Goal: Leave review/rating: Leave review/rating

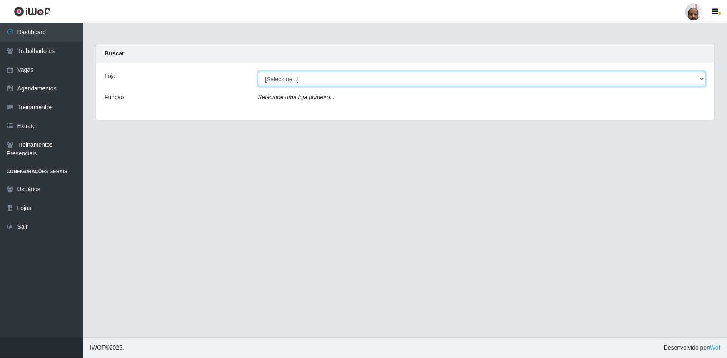
click at [363, 82] on select "[Selecione...] Mar Vermelho - Loja 05" at bounding box center [482, 79] width 448 height 15
select select "252"
click at [258, 72] on select "[Selecione...] Mar Vermelho - Loja 05" at bounding box center [482, 79] width 448 height 15
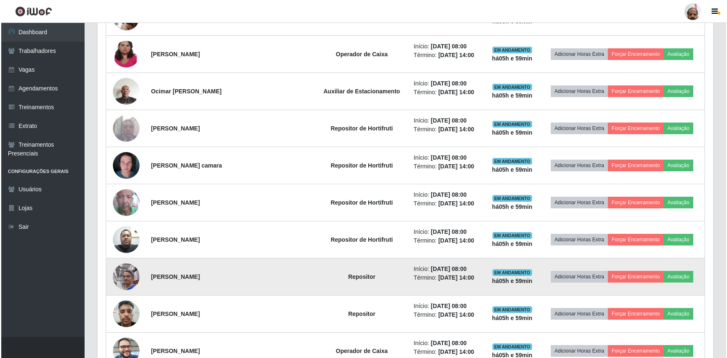
scroll to position [454, 0]
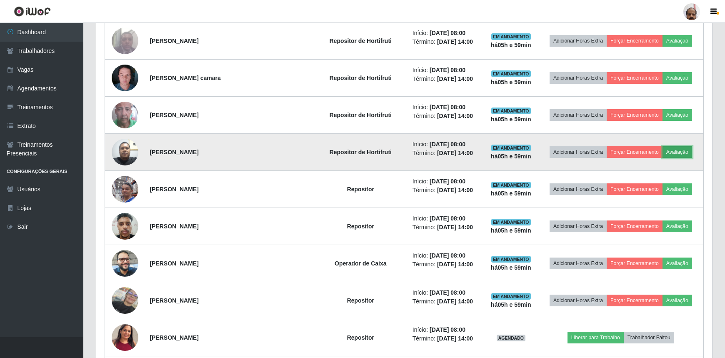
click at [672, 150] on button "Avaliação" at bounding box center [677, 152] width 30 height 12
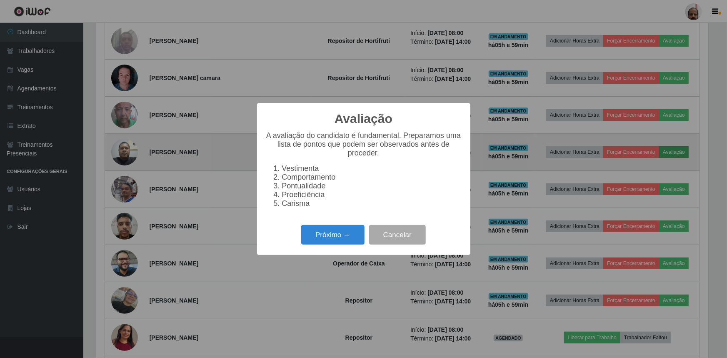
scroll to position [173, 612]
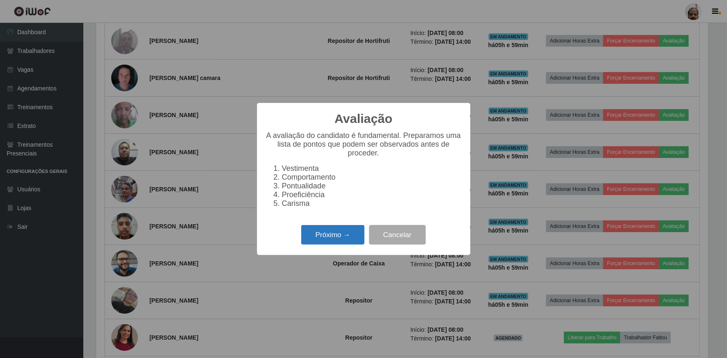
click at [321, 239] on button "Próximo →" at bounding box center [332, 235] width 63 height 20
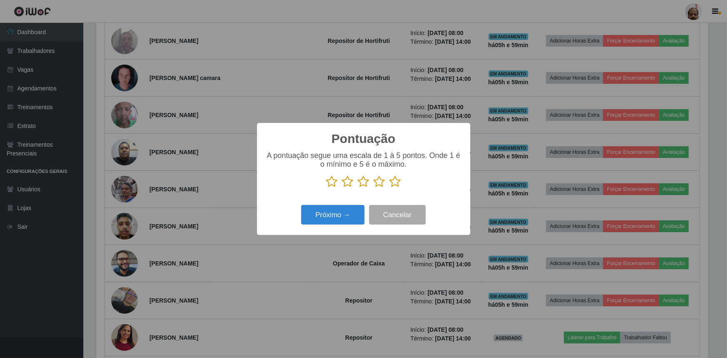
scroll to position [416297, 415857]
click at [380, 183] on icon at bounding box center [380, 181] width 12 height 12
click at [374, 188] on input "radio" at bounding box center [374, 188] width 0 height 0
click at [342, 212] on button "Próximo →" at bounding box center [332, 215] width 63 height 20
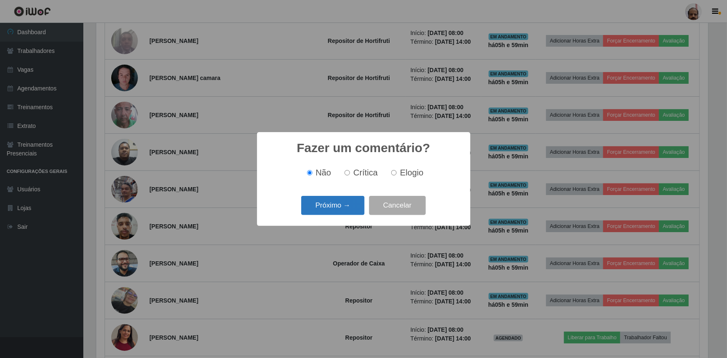
click at [352, 204] on button "Próximo →" at bounding box center [332, 206] width 63 height 20
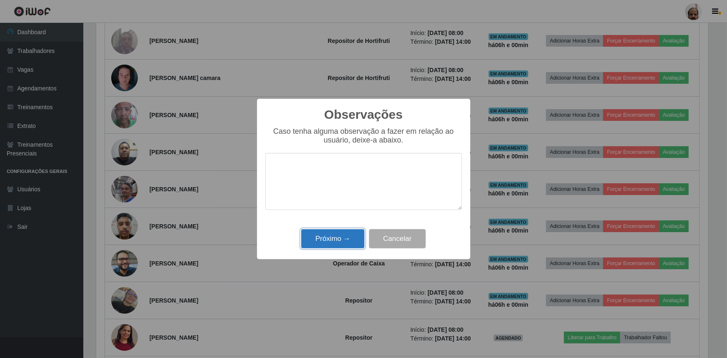
click at [349, 242] on button "Próximo →" at bounding box center [332, 239] width 63 height 20
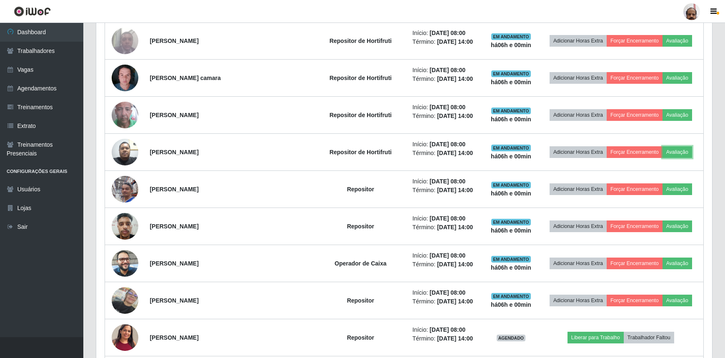
scroll to position [173, 616]
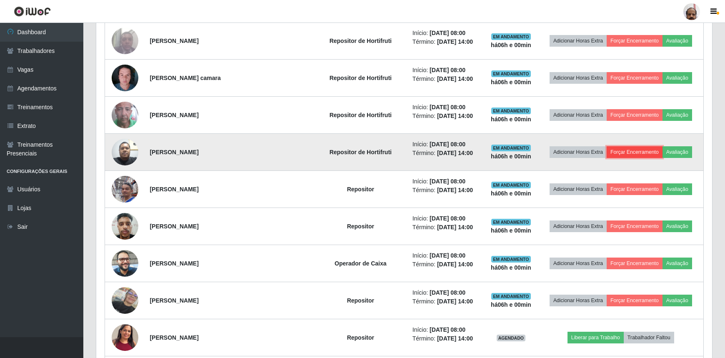
click at [628, 150] on button "Forçar Encerramento" at bounding box center [634, 152] width 56 height 12
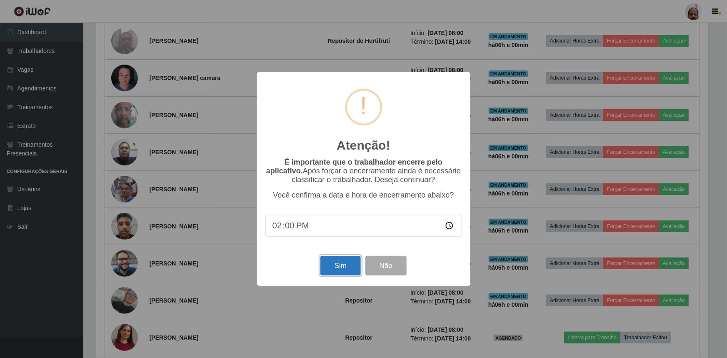
click at [343, 263] on button "Sim" at bounding box center [340, 266] width 40 height 20
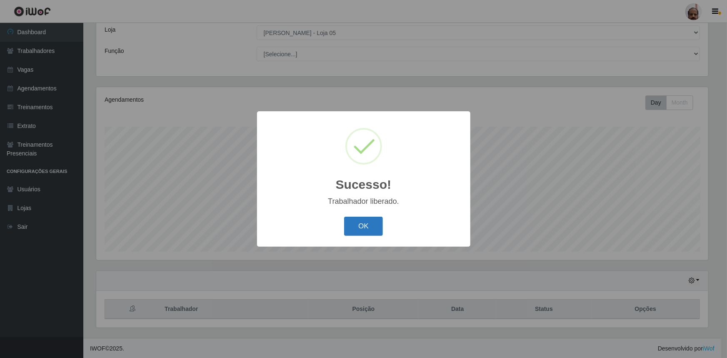
click at [368, 223] on button "OK" at bounding box center [363, 227] width 39 height 20
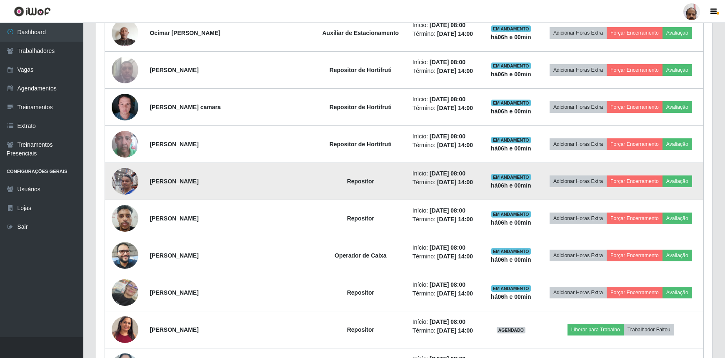
scroll to position [463, 0]
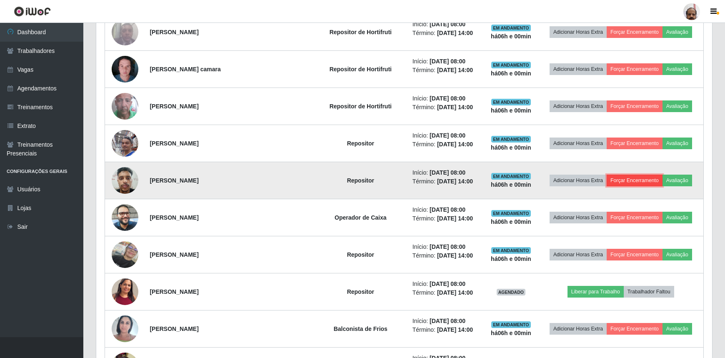
click at [610, 178] on button "Forçar Encerramento" at bounding box center [634, 181] width 56 height 12
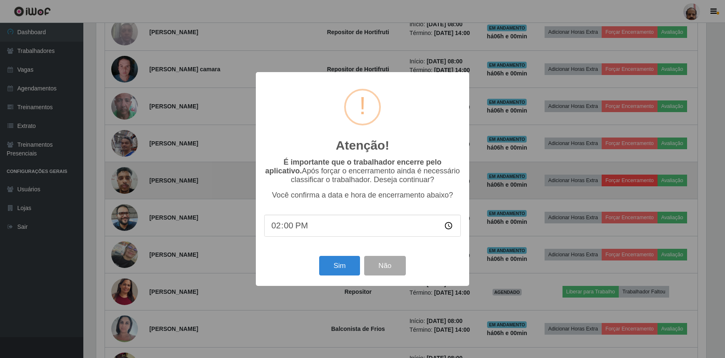
scroll to position [173, 612]
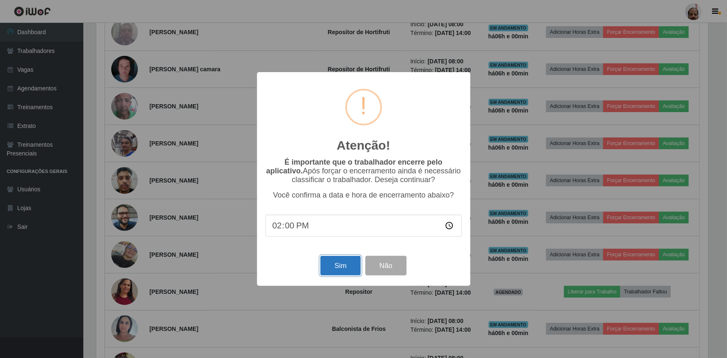
click at [337, 270] on button "Sim" at bounding box center [340, 266] width 40 height 20
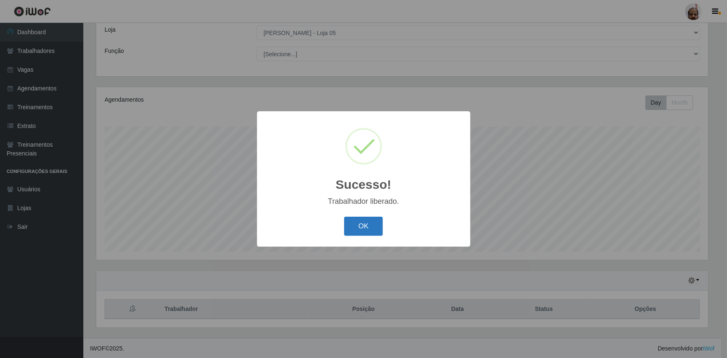
click at [355, 227] on button "OK" at bounding box center [363, 227] width 39 height 20
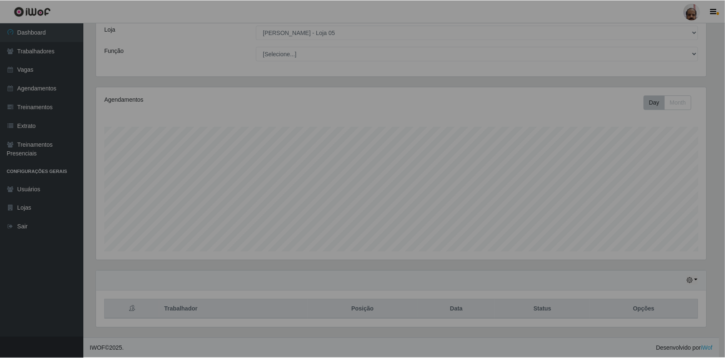
scroll to position [0, 0]
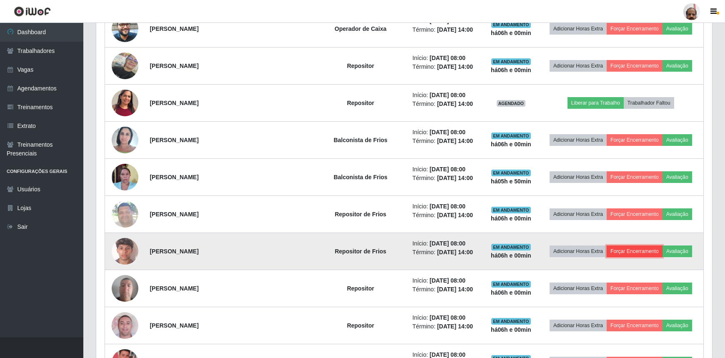
click at [633, 246] on button "Forçar Encerramento" at bounding box center [634, 251] width 56 height 12
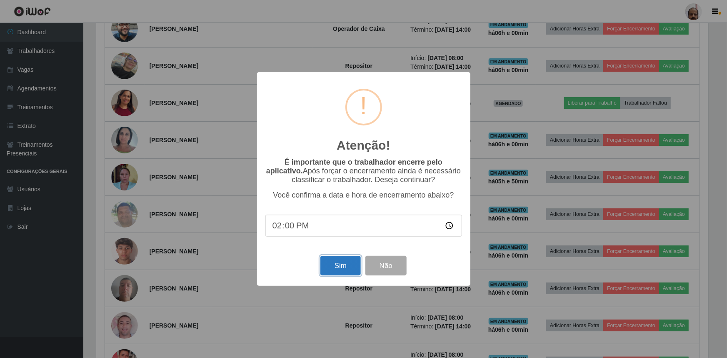
click at [345, 262] on button "Sim" at bounding box center [340, 266] width 40 height 20
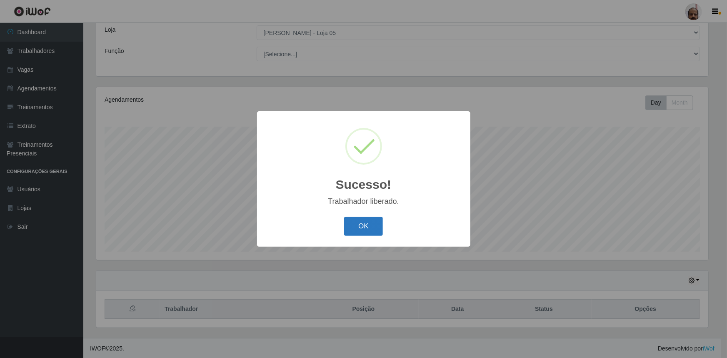
click at [362, 225] on button "OK" at bounding box center [363, 227] width 39 height 20
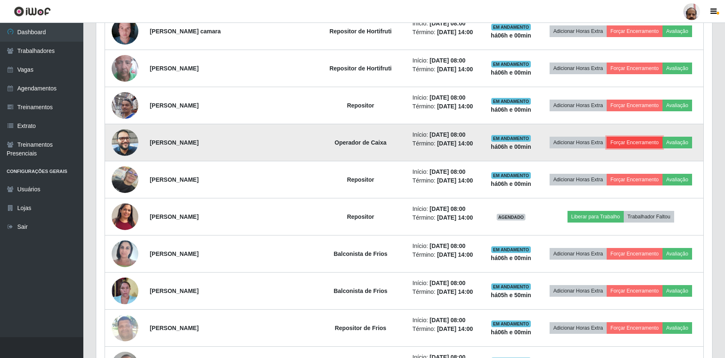
click at [631, 140] on button "Forçar Encerramento" at bounding box center [634, 143] width 56 height 12
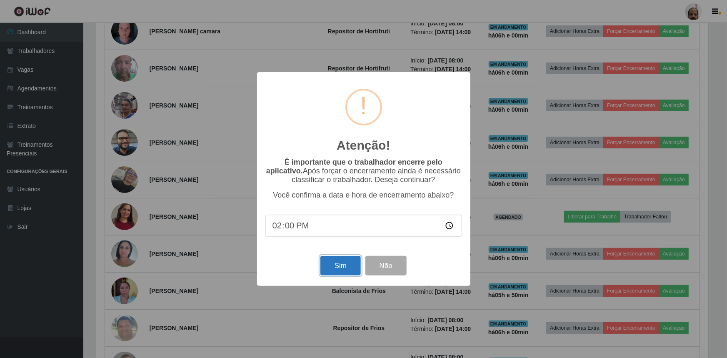
click at [337, 271] on button "Sim" at bounding box center [340, 266] width 40 height 20
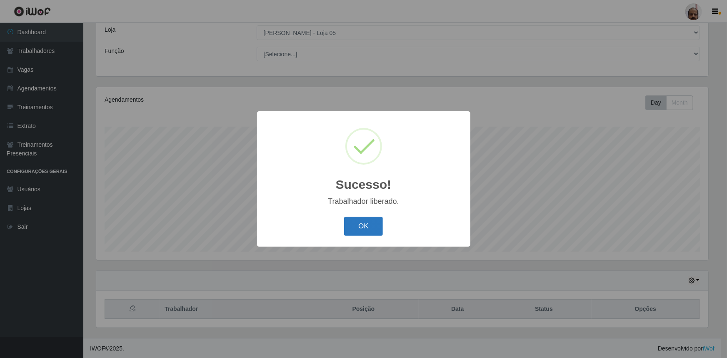
click at [358, 229] on button "OK" at bounding box center [363, 227] width 39 height 20
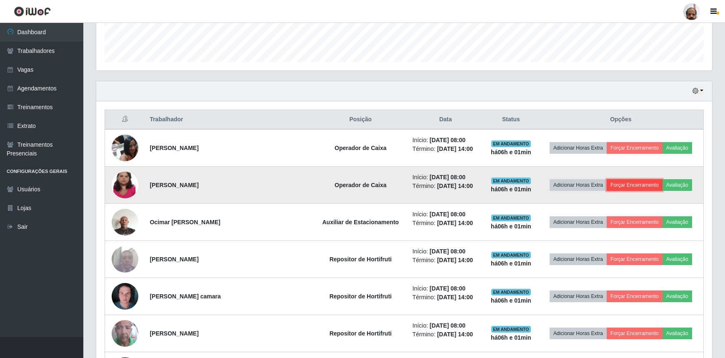
click at [633, 182] on button "Forçar Encerramento" at bounding box center [634, 185] width 56 height 12
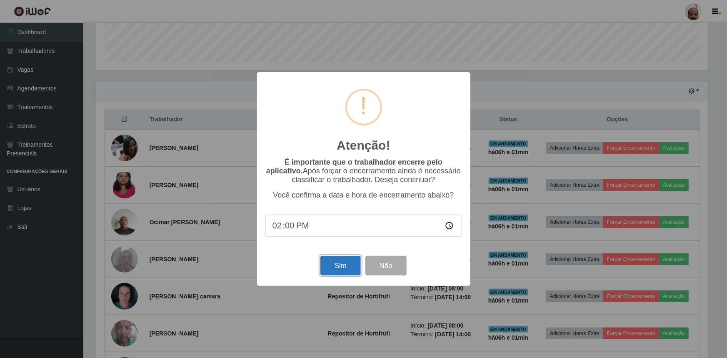
click at [350, 267] on button "Sim" at bounding box center [340, 266] width 40 height 20
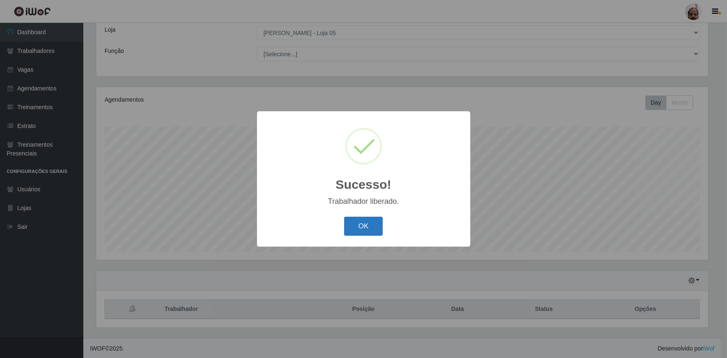
click at [360, 228] on button "OK" at bounding box center [363, 227] width 39 height 20
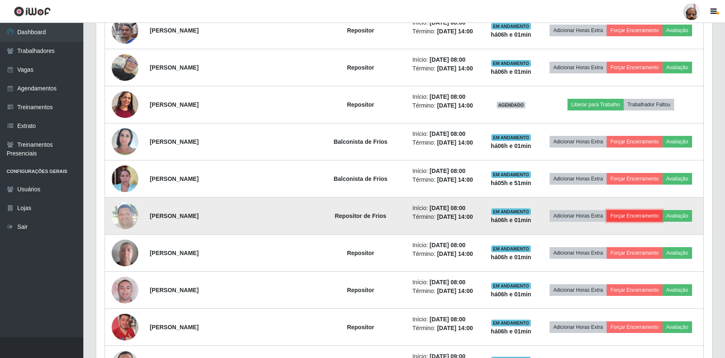
click at [633, 215] on button "Forçar Encerramento" at bounding box center [634, 216] width 56 height 12
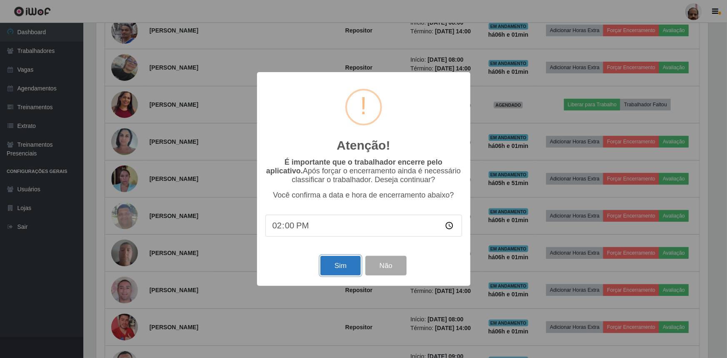
click at [338, 265] on button "Sim" at bounding box center [340, 266] width 40 height 20
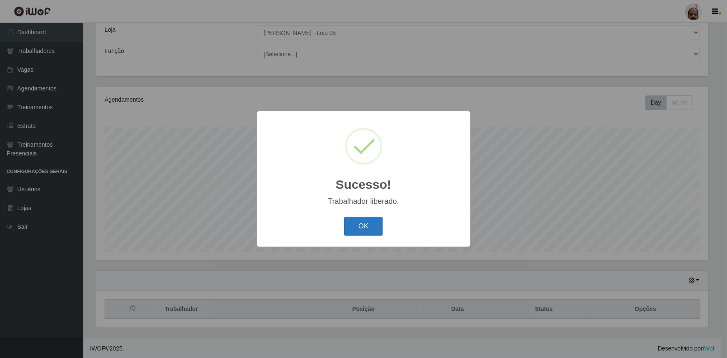
click at [354, 229] on button "OK" at bounding box center [363, 227] width 39 height 20
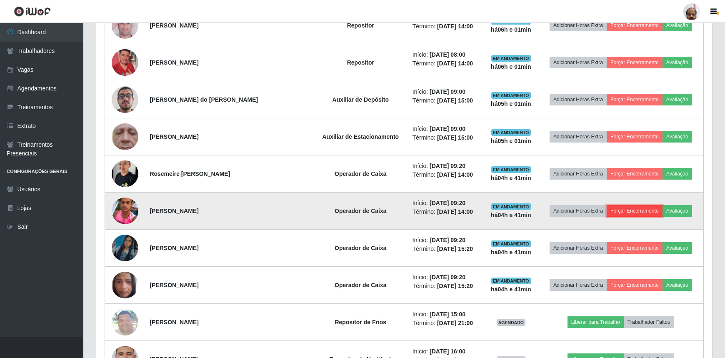
click at [618, 207] on button "Forçar Encerramento" at bounding box center [634, 211] width 56 height 12
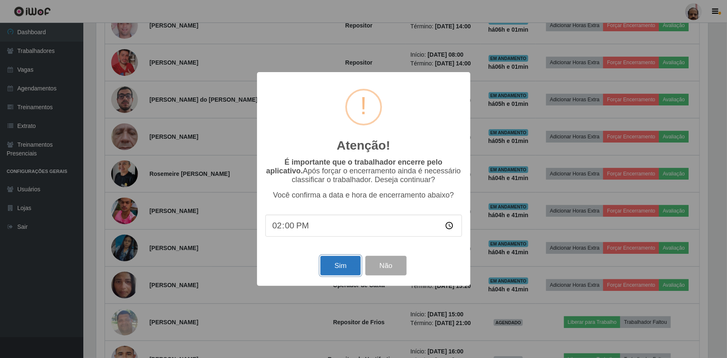
click at [334, 265] on button "Sim" at bounding box center [340, 266] width 40 height 20
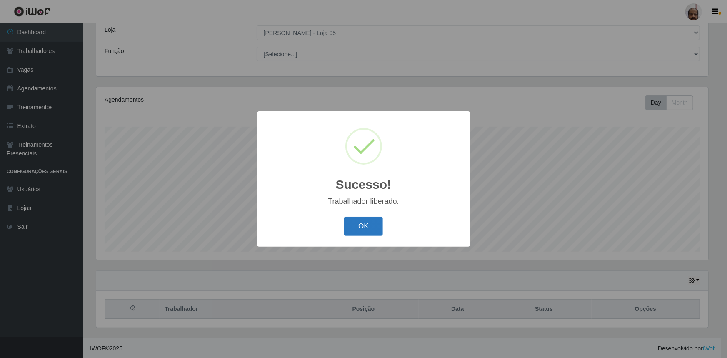
click at [354, 230] on button "OK" at bounding box center [363, 227] width 39 height 20
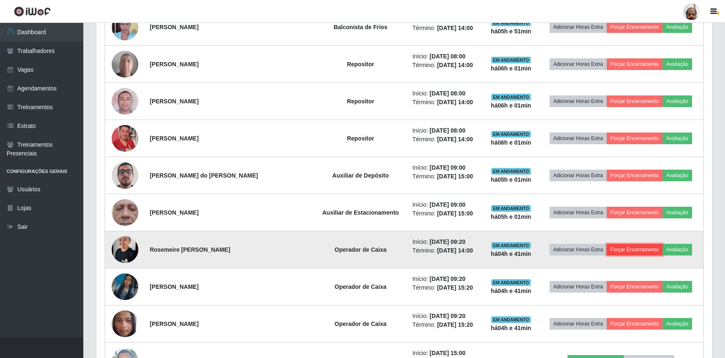
click at [621, 246] on button "Forçar Encerramento" at bounding box center [634, 250] width 56 height 12
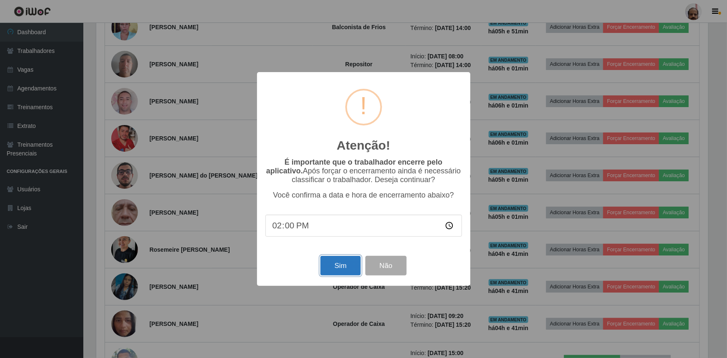
click at [342, 263] on button "Sim" at bounding box center [340, 266] width 40 height 20
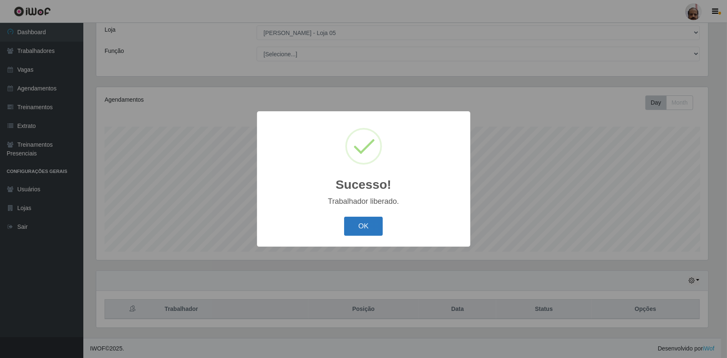
click at [361, 229] on button "OK" at bounding box center [363, 227] width 39 height 20
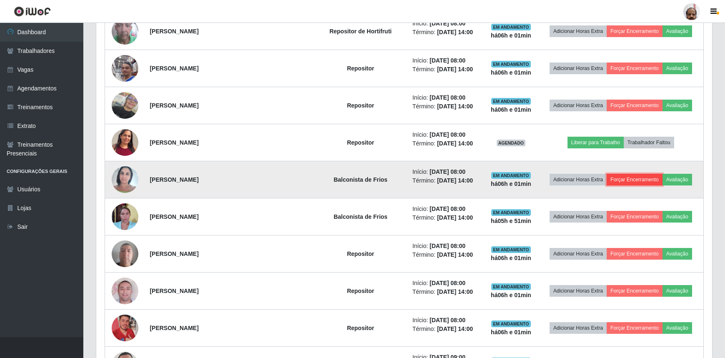
click at [623, 175] on button "Forçar Encerramento" at bounding box center [634, 180] width 56 height 12
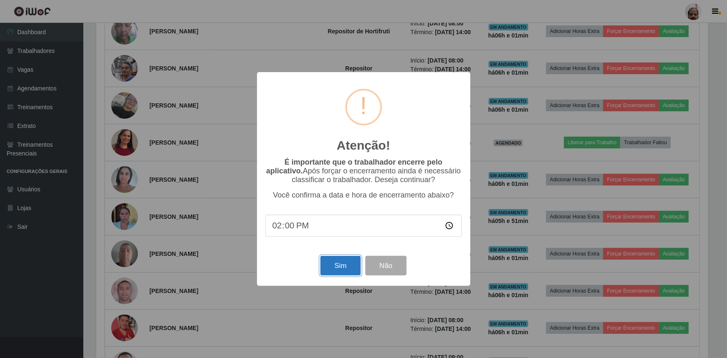
click at [342, 268] on button "Sim" at bounding box center [340, 266] width 40 height 20
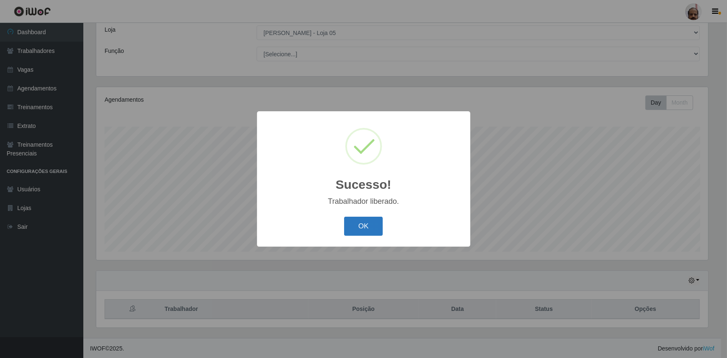
click at [370, 224] on button "OK" at bounding box center [363, 227] width 39 height 20
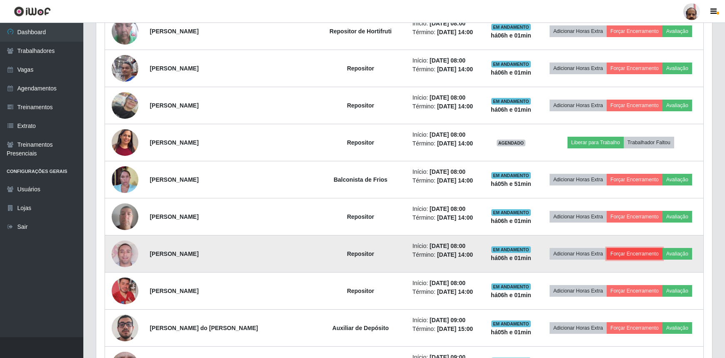
click at [633, 253] on button "Forçar Encerramento" at bounding box center [634, 254] width 56 height 12
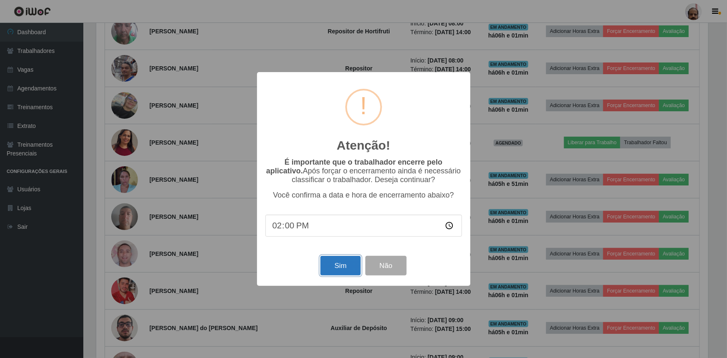
click at [346, 261] on button "Sim" at bounding box center [340, 266] width 40 height 20
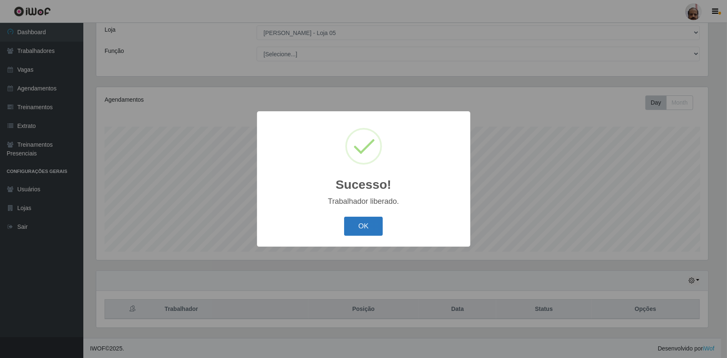
click at [359, 224] on button "OK" at bounding box center [363, 227] width 39 height 20
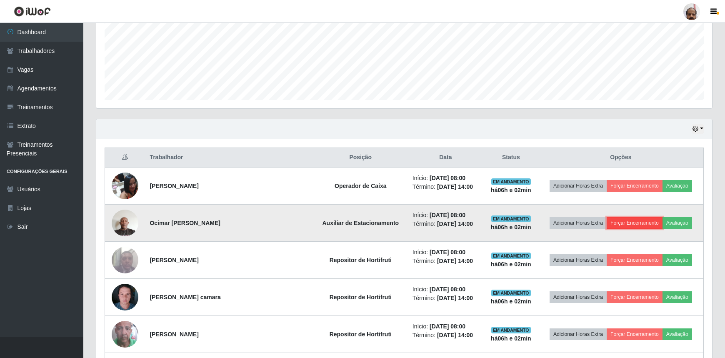
click at [625, 220] on button "Forçar Encerramento" at bounding box center [634, 223] width 56 height 12
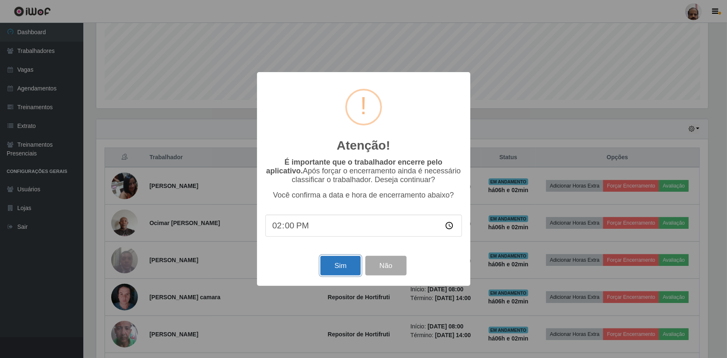
click at [342, 265] on button "Sim" at bounding box center [340, 266] width 40 height 20
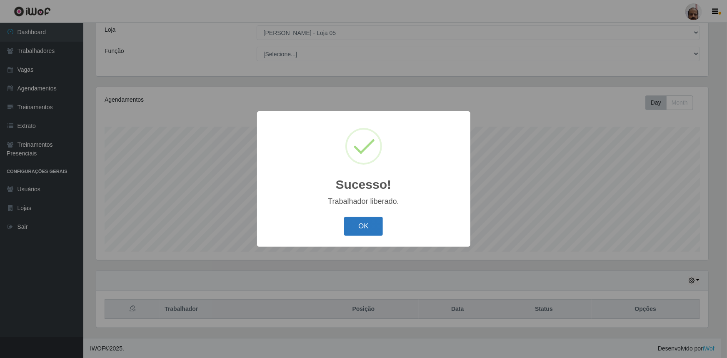
click at [360, 229] on button "OK" at bounding box center [363, 227] width 39 height 20
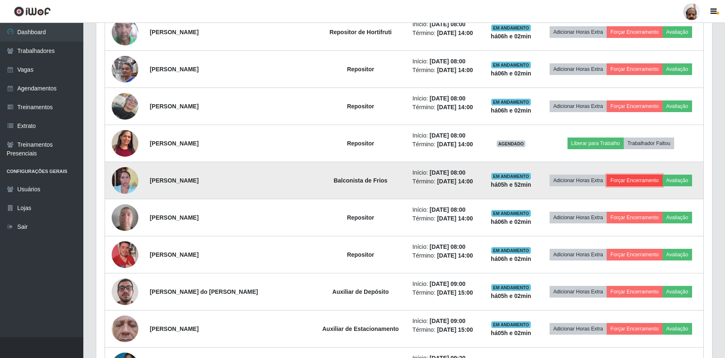
click at [635, 177] on button "Forçar Encerramento" at bounding box center [634, 181] width 56 height 12
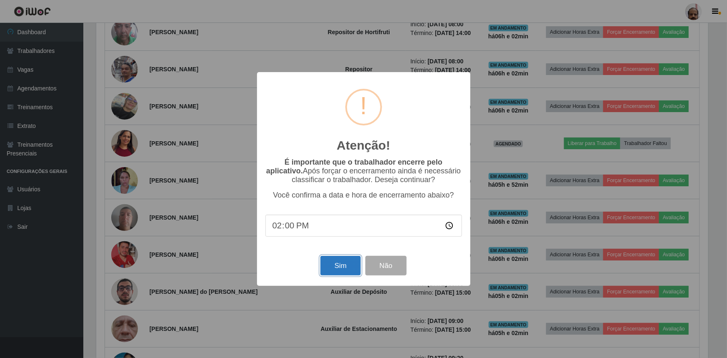
click at [343, 263] on button "Sim" at bounding box center [340, 266] width 40 height 20
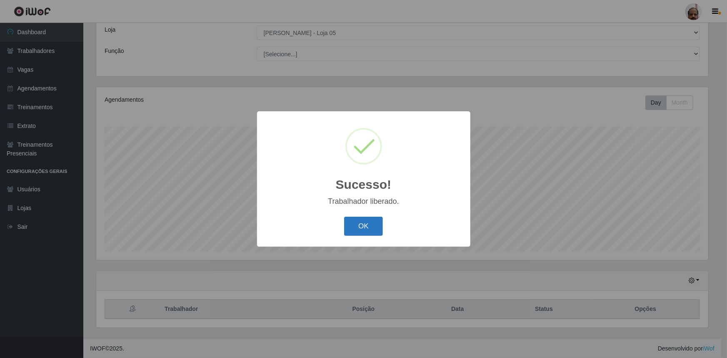
click at [363, 224] on button "OK" at bounding box center [363, 227] width 39 height 20
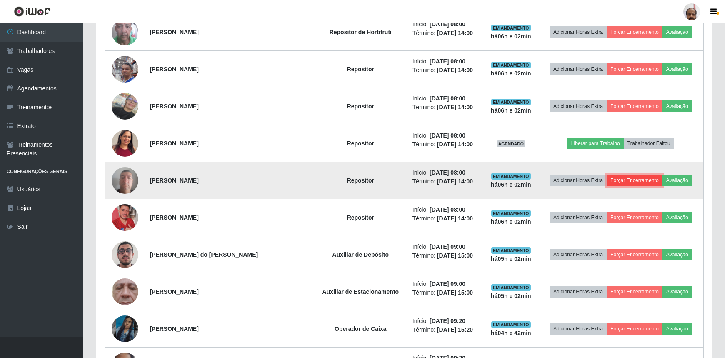
click at [630, 179] on button "Forçar Encerramento" at bounding box center [634, 181] width 56 height 12
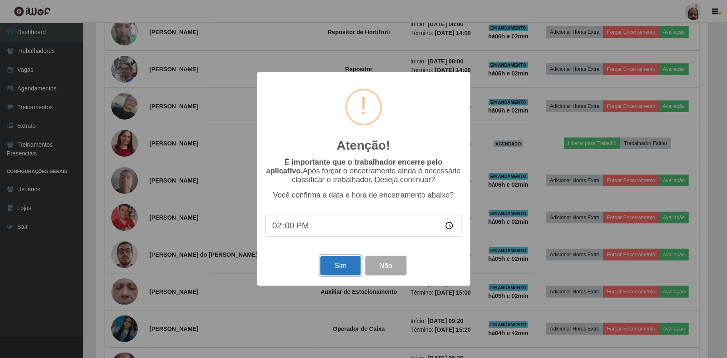
click at [337, 271] on button "Sim" at bounding box center [340, 266] width 40 height 20
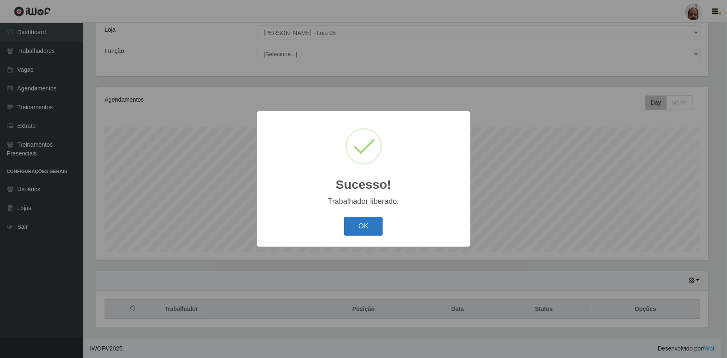
click at [370, 227] on button "OK" at bounding box center [363, 227] width 39 height 20
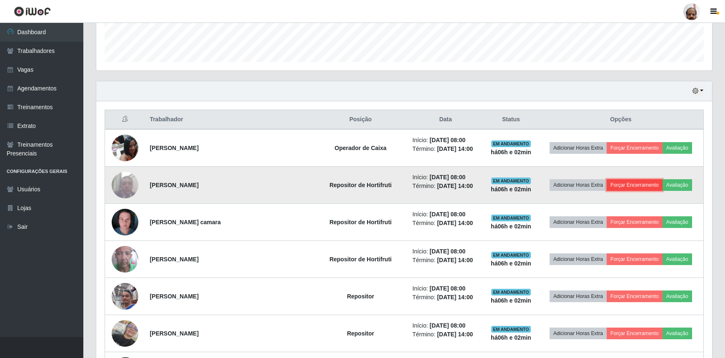
click at [631, 184] on button "Forçar Encerramento" at bounding box center [634, 185] width 56 height 12
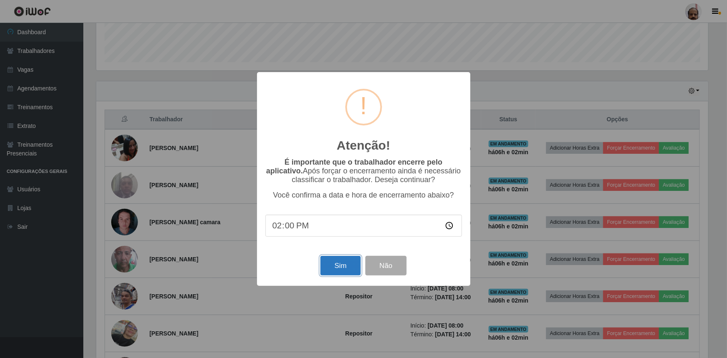
click at [337, 265] on button "Sim" at bounding box center [340, 266] width 40 height 20
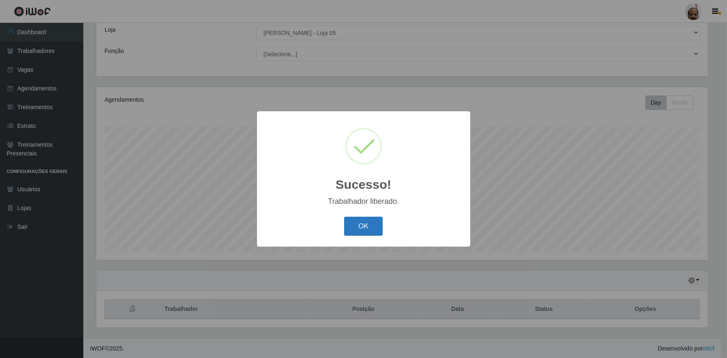
click at [349, 232] on button "OK" at bounding box center [363, 227] width 39 height 20
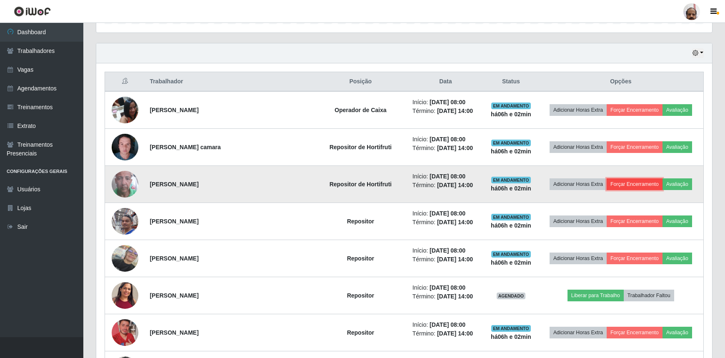
click at [623, 185] on button "Forçar Encerramento" at bounding box center [634, 184] width 56 height 12
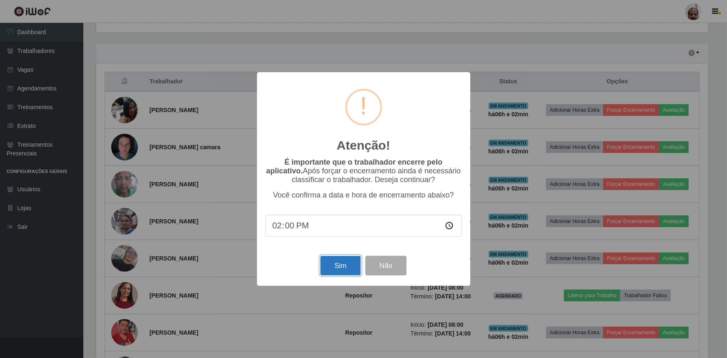
click at [336, 268] on button "Sim" at bounding box center [340, 266] width 40 height 20
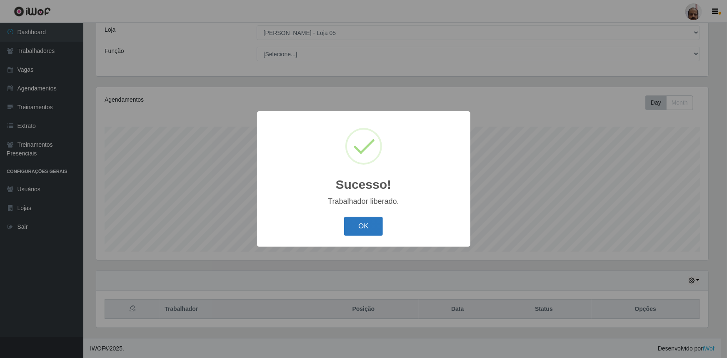
click at [364, 225] on button "OK" at bounding box center [363, 227] width 39 height 20
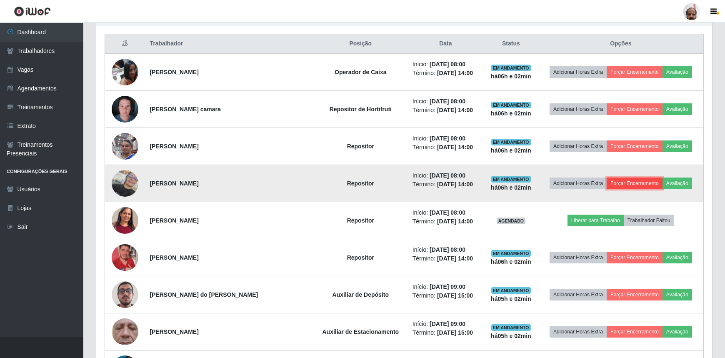
click at [627, 179] on button "Forçar Encerramento" at bounding box center [634, 183] width 56 height 12
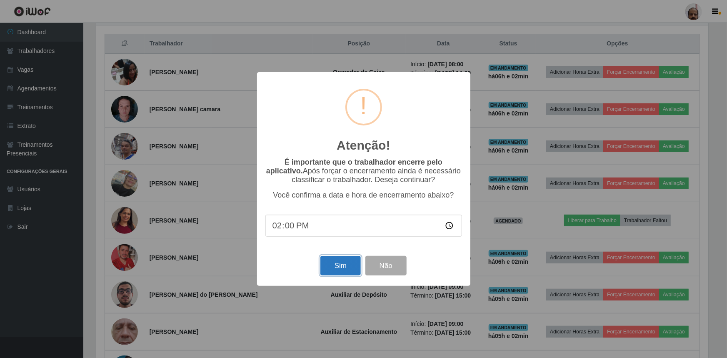
click at [339, 264] on button "Sim" at bounding box center [340, 266] width 40 height 20
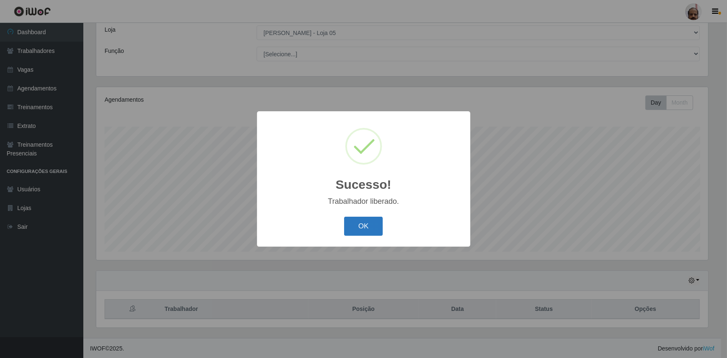
click at [362, 224] on button "OK" at bounding box center [363, 227] width 39 height 20
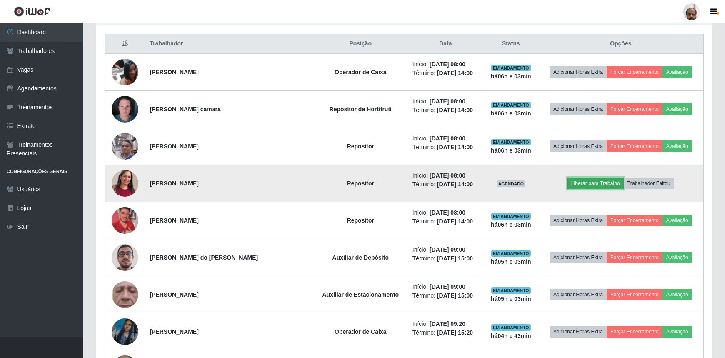
click at [583, 180] on button "Liberar para Trabalho" at bounding box center [595, 183] width 56 height 12
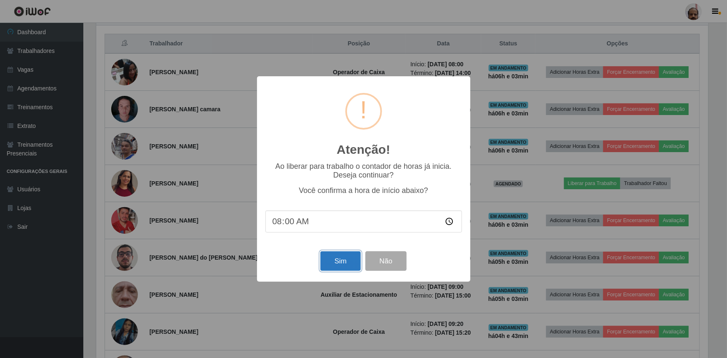
click at [349, 261] on button "Sim" at bounding box center [340, 261] width 40 height 20
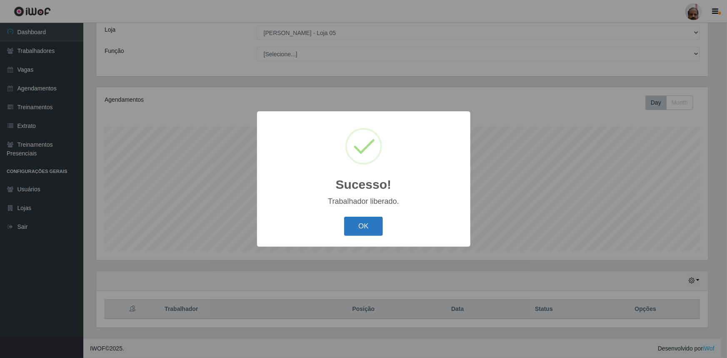
click at [366, 224] on button "OK" at bounding box center [363, 227] width 39 height 20
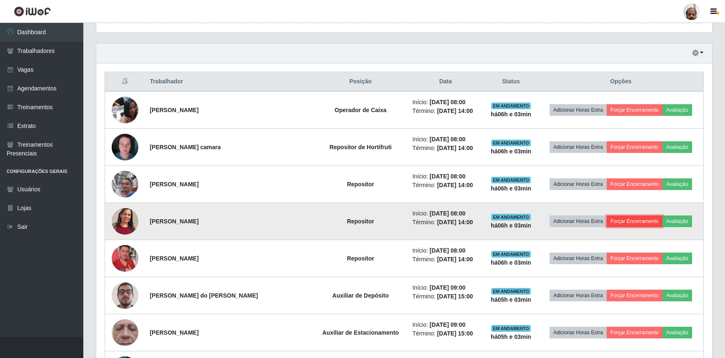
click at [625, 219] on button "Forçar Encerramento" at bounding box center [634, 221] width 56 height 12
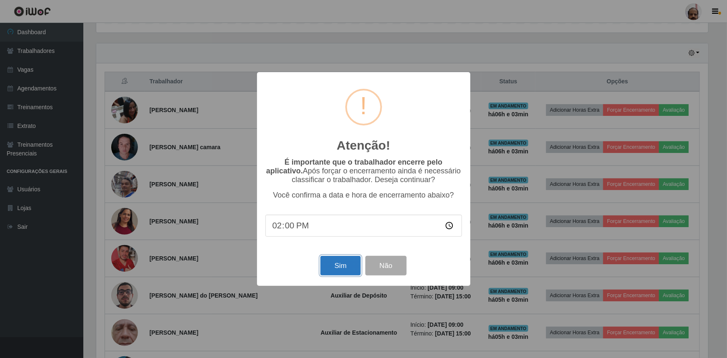
click at [346, 267] on button "Sim" at bounding box center [340, 266] width 40 height 20
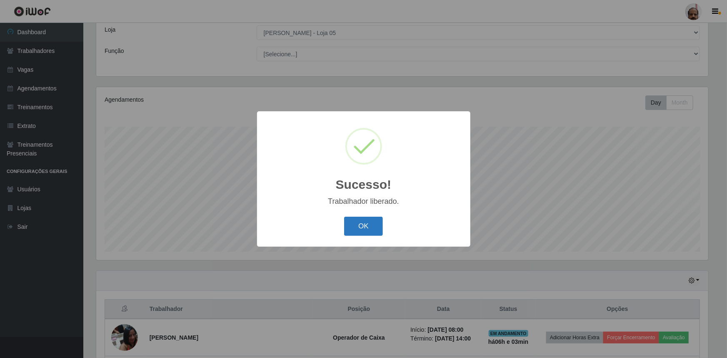
click at [364, 225] on button "OK" at bounding box center [363, 227] width 39 height 20
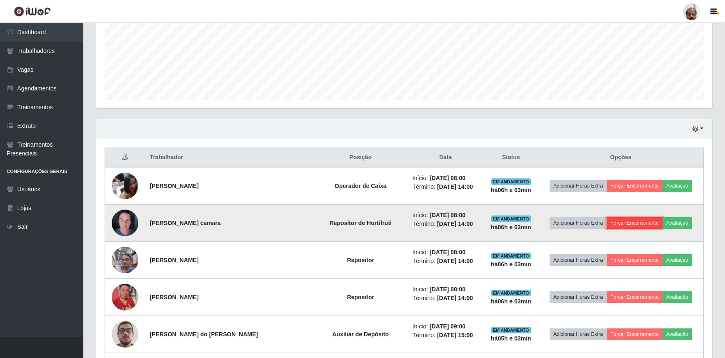
click at [618, 219] on button "Forçar Encerramento" at bounding box center [634, 223] width 56 height 12
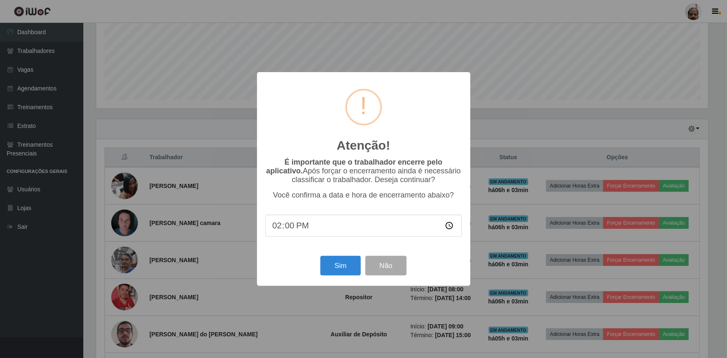
click at [478, 246] on div "Atenção! × É importante que o trabalhador encerre pelo aplicativo. Após forçar …" at bounding box center [363, 179] width 727 height 358
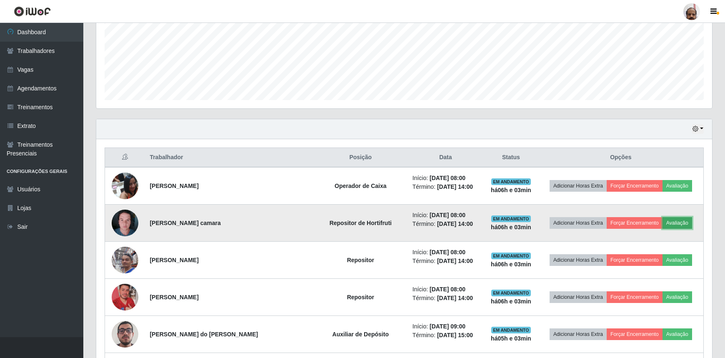
click at [678, 220] on button "Avaliação" at bounding box center [677, 223] width 30 height 12
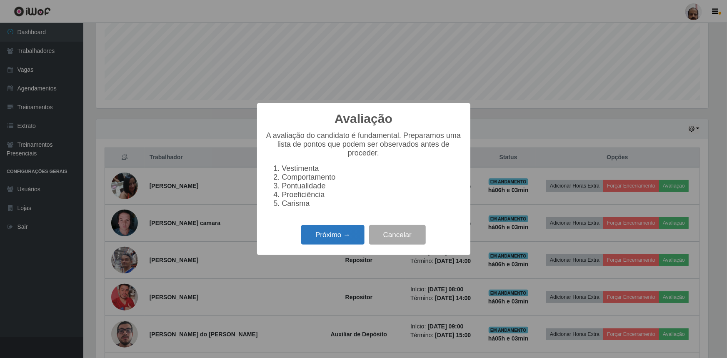
click at [329, 238] on button "Próximo →" at bounding box center [332, 235] width 63 height 20
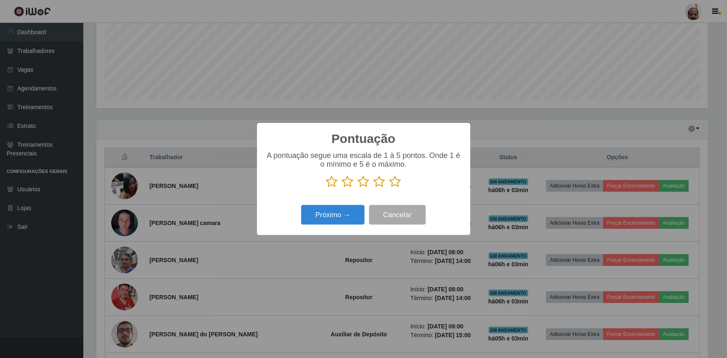
click at [332, 187] on icon at bounding box center [332, 181] width 12 height 12
click at [326, 188] on input "radio" at bounding box center [326, 188] width 0 height 0
click at [335, 216] on button "Próximo →" at bounding box center [332, 215] width 63 height 20
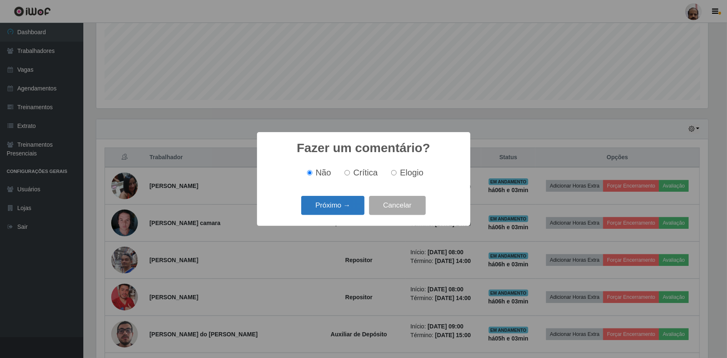
click at [336, 208] on button "Próximo →" at bounding box center [332, 206] width 63 height 20
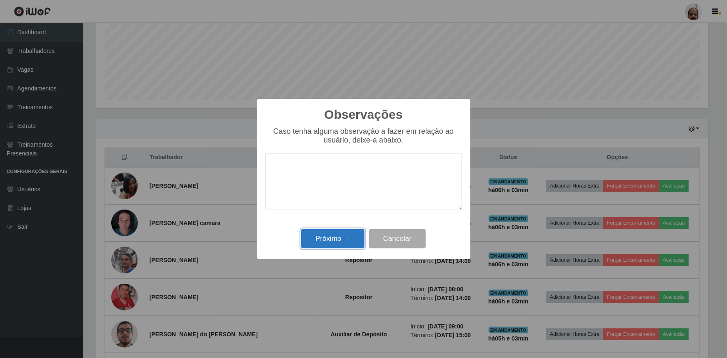
click at [340, 237] on button "Próximo →" at bounding box center [332, 239] width 63 height 20
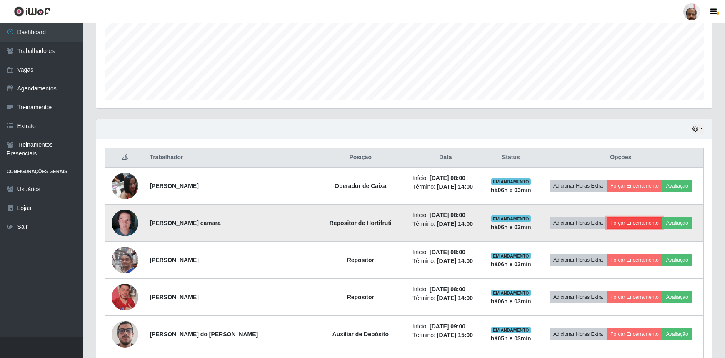
click at [624, 218] on button "Forçar Encerramento" at bounding box center [634, 223] width 56 height 12
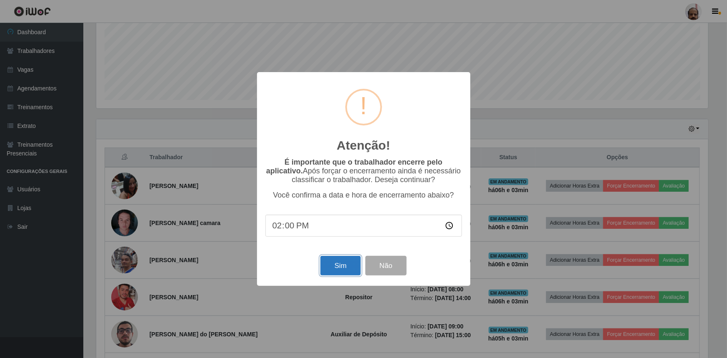
click at [341, 265] on button "Sim" at bounding box center [340, 266] width 40 height 20
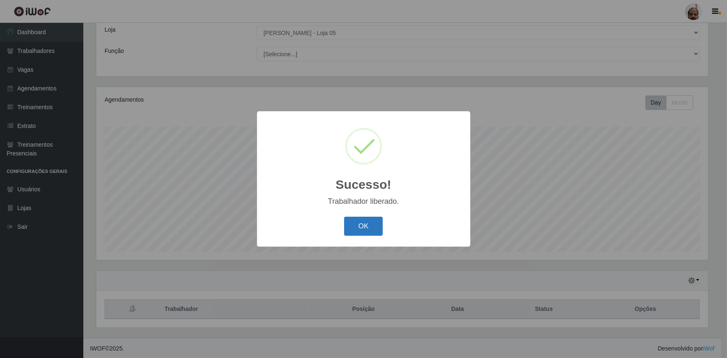
click at [369, 221] on button "OK" at bounding box center [363, 227] width 39 height 20
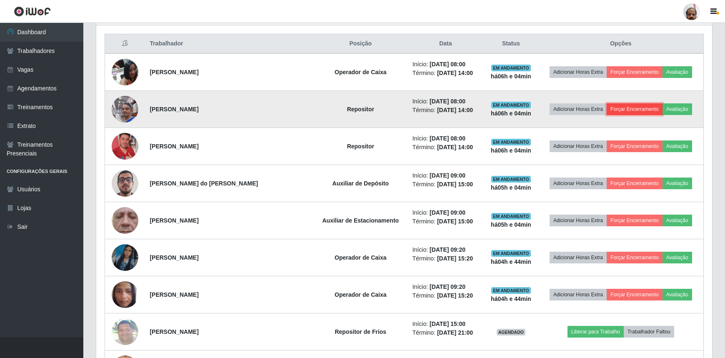
click at [621, 108] on button "Forçar Encerramento" at bounding box center [634, 109] width 56 height 12
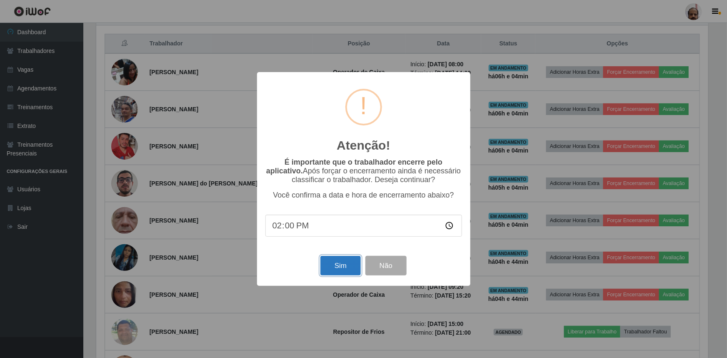
click at [338, 269] on button "Sim" at bounding box center [340, 266] width 40 height 20
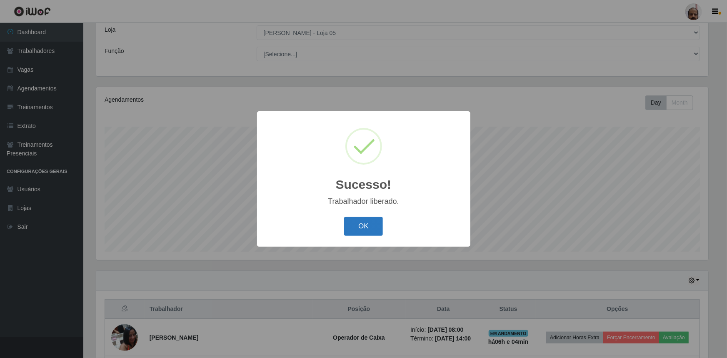
click at [358, 227] on button "OK" at bounding box center [363, 227] width 39 height 20
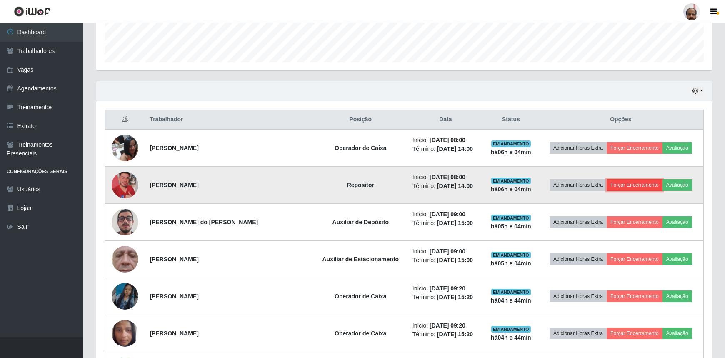
click at [623, 184] on button "Forçar Encerramento" at bounding box center [634, 185] width 56 height 12
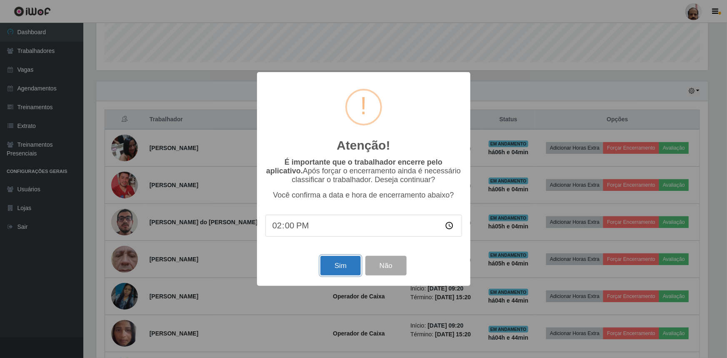
click at [342, 263] on button "Sim" at bounding box center [340, 266] width 40 height 20
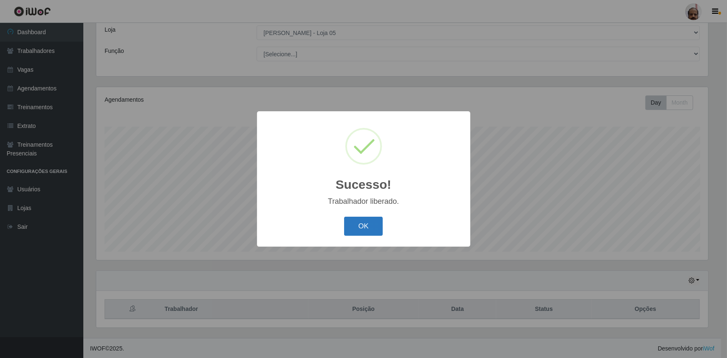
click at [354, 219] on button "OK" at bounding box center [363, 227] width 39 height 20
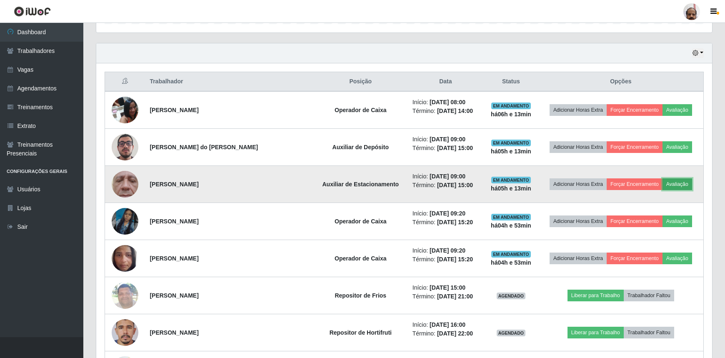
click at [671, 184] on button "Avaliação" at bounding box center [677, 184] width 30 height 12
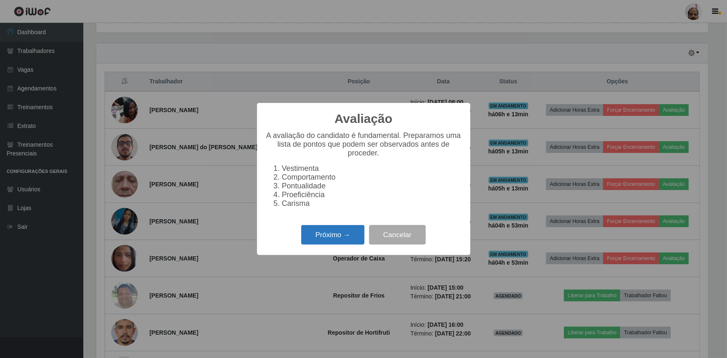
click at [325, 242] on button "Próximo →" at bounding box center [332, 235] width 63 height 20
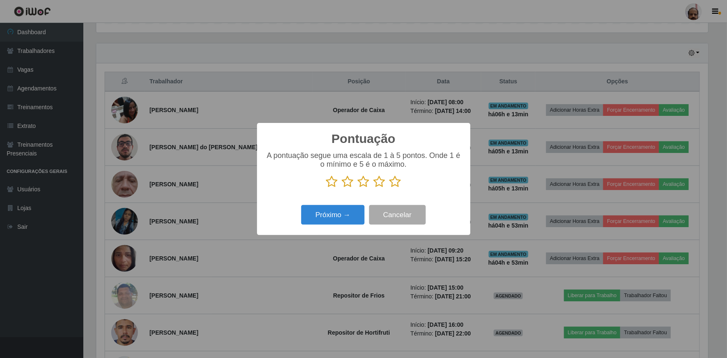
scroll to position [416297, 415857]
click at [381, 184] on icon at bounding box center [380, 181] width 12 height 12
click at [374, 188] on input "radio" at bounding box center [374, 188] width 0 height 0
click at [348, 218] on button "Próximo →" at bounding box center [332, 215] width 63 height 20
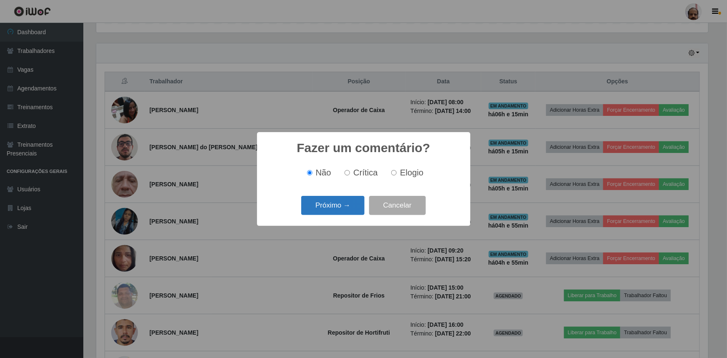
click at [347, 204] on button "Próximo →" at bounding box center [332, 206] width 63 height 20
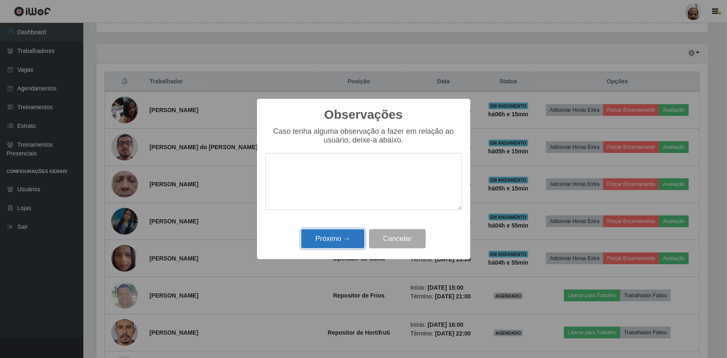
click at [344, 242] on button "Próximo →" at bounding box center [332, 239] width 63 height 20
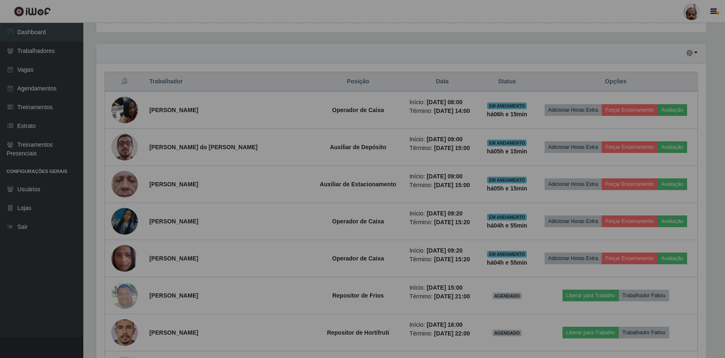
scroll to position [173, 616]
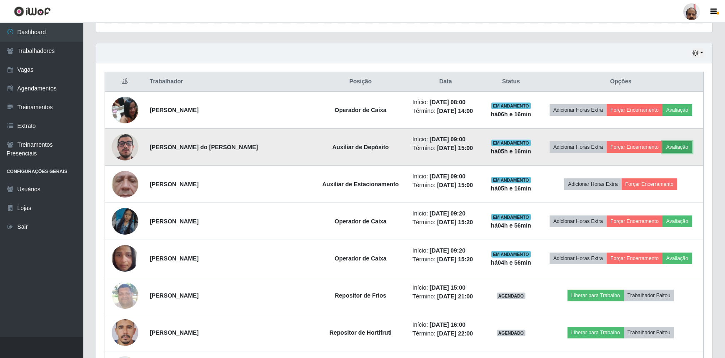
click at [674, 147] on button "Avaliação" at bounding box center [677, 147] width 30 height 12
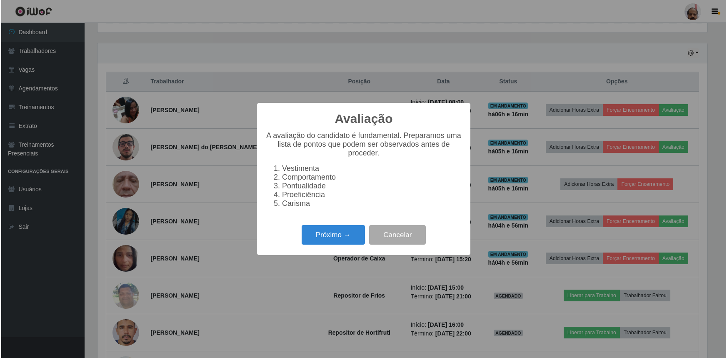
scroll to position [173, 612]
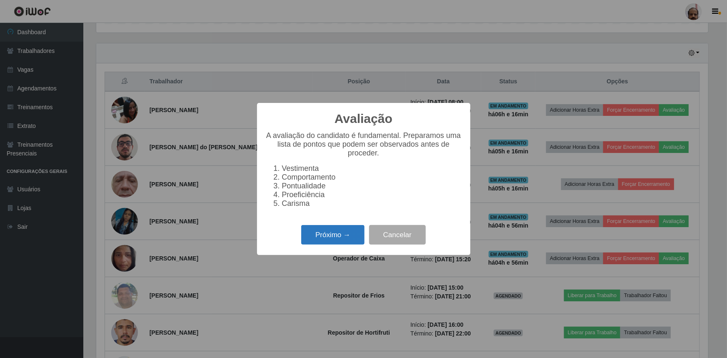
click at [315, 239] on button "Próximo →" at bounding box center [332, 235] width 63 height 20
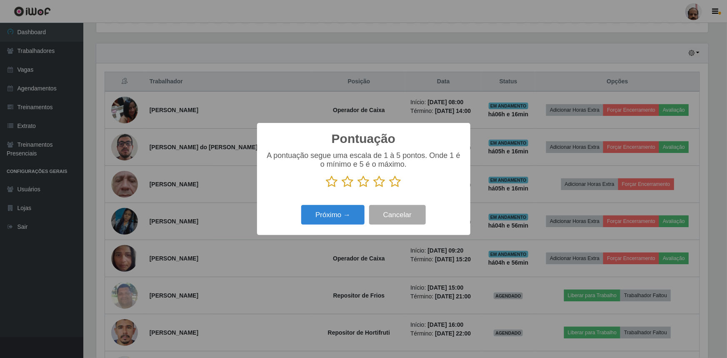
scroll to position [416297, 415857]
click at [363, 179] on icon at bounding box center [364, 181] width 12 height 12
click at [358, 188] on input "radio" at bounding box center [358, 188] width 0 height 0
click at [341, 216] on button "Próximo →" at bounding box center [332, 215] width 63 height 20
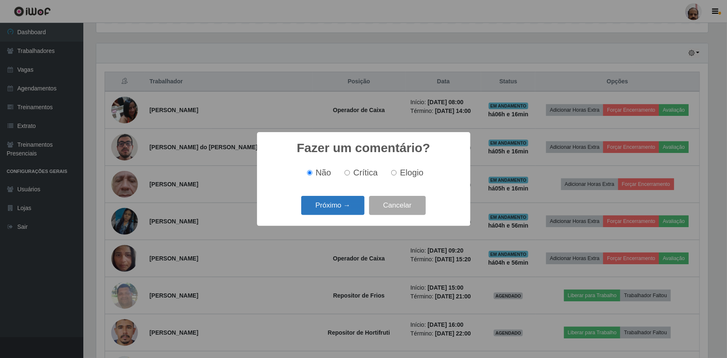
click at [333, 204] on button "Próximo →" at bounding box center [332, 206] width 63 height 20
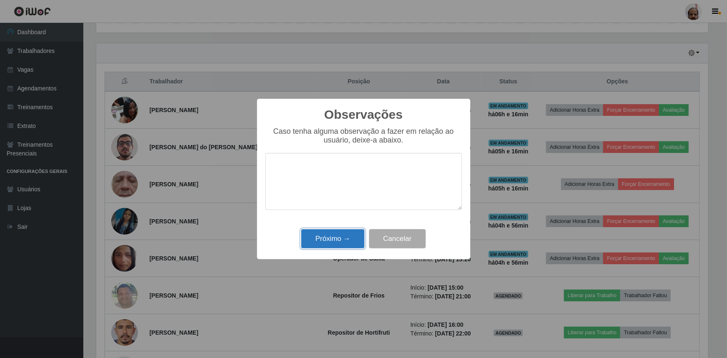
click at [334, 239] on button "Próximo →" at bounding box center [332, 239] width 63 height 20
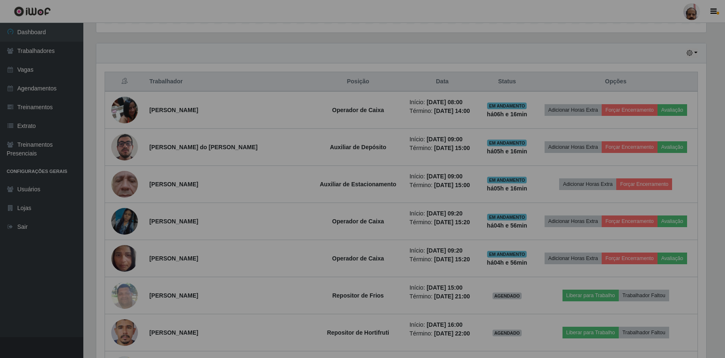
scroll to position [173, 616]
